Goal: Check status: Check status

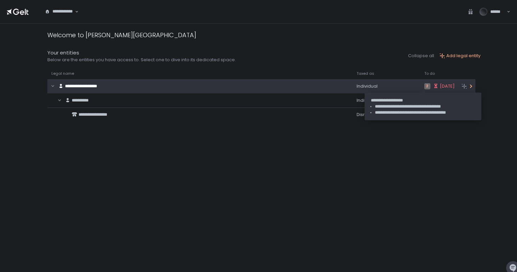
click at [440, 87] on span "[DATE]" at bounding box center [447, 86] width 15 height 6
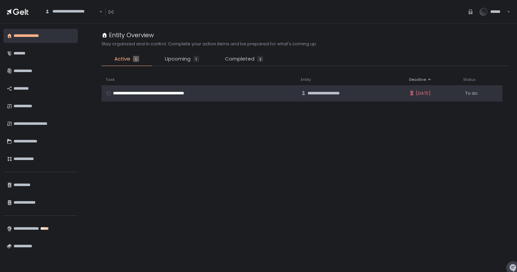
click at [392, 95] on div "**********" at bounding box center [351, 93] width 100 height 6
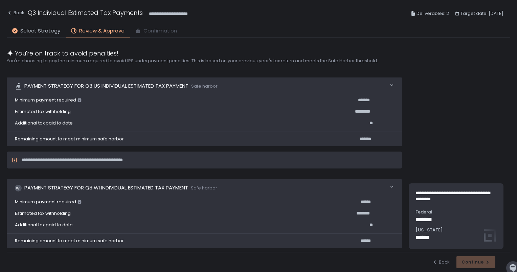
click at [475, 266] on div "Back Continue" at bounding box center [258, 262] width 503 height 20
click at [143, 31] on span "Confirmation" at bounding box center [159, 31] width 33 height 8
click at [158, 31] on span "Confirmation" at bounding box center [159, 31] width 33 height 8
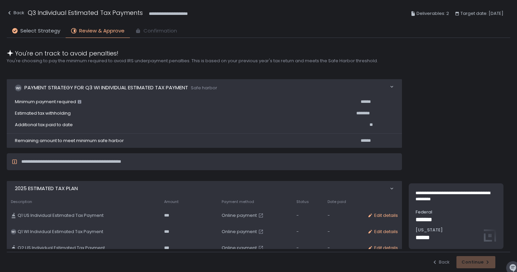
scroll to position [188, 0]
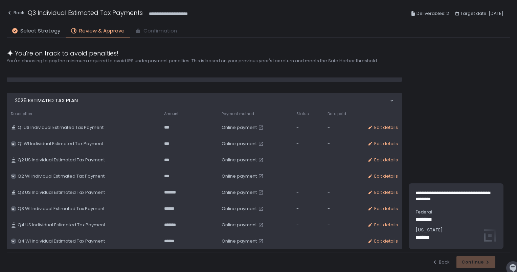
click at [222, 192] on span "Online payment" at bounding box center [239, 192] width 35 height 6
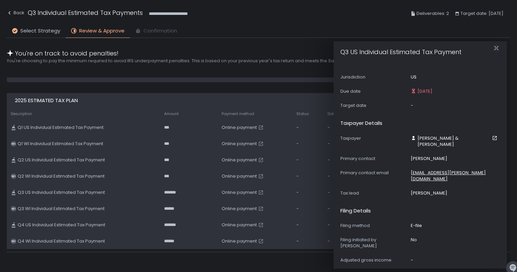
scroll to position [0, 0]
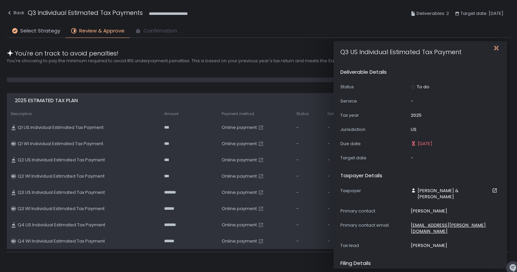
click at [496, 48] on icon "button" at bounding box center [496, 48] width 4 height 8
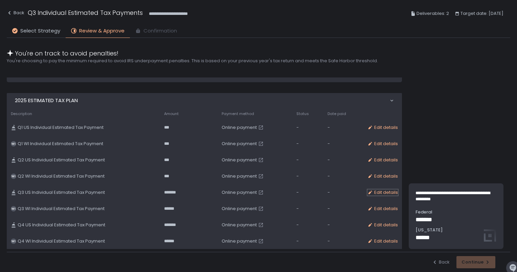
click at [380, 192] on div "Edit details" at bounding box center [382, 192] width 30 height 6
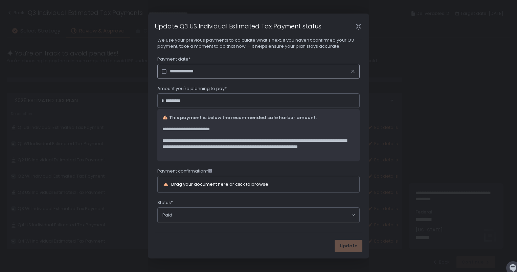
scroll to position [18, 0]
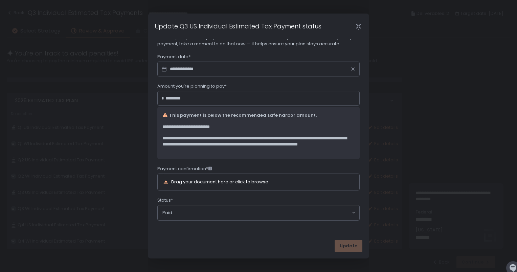
click at [357, 27] on icon "Close" at bounding box center [358, 26] width 7 height 7
